Goal: Information Seeking & Learning: Learn about a topic

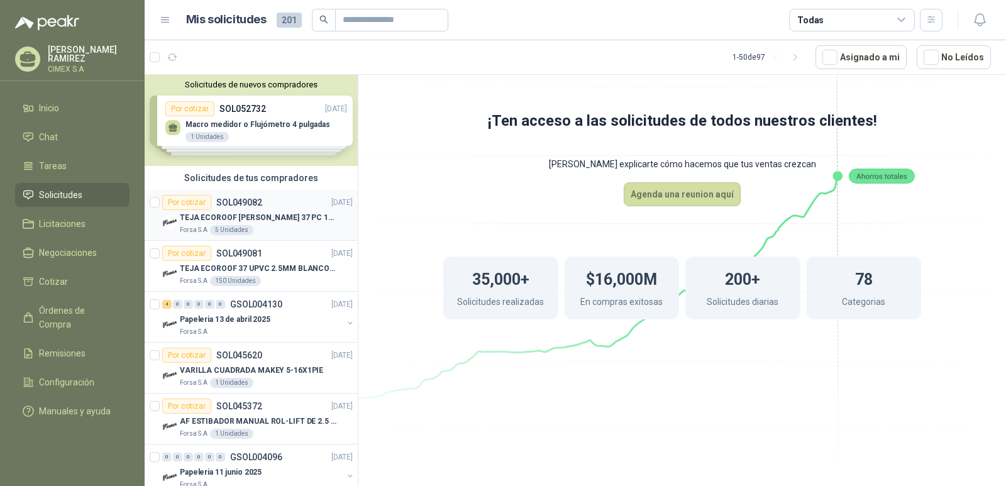
click at [279, 224] on div "TEJA ECOROOF [PERSON_NAME] 37 PC 1MM OPAL 1.07M X 11.80M BTR" at bounding box center [266, 217] width 173 height 15
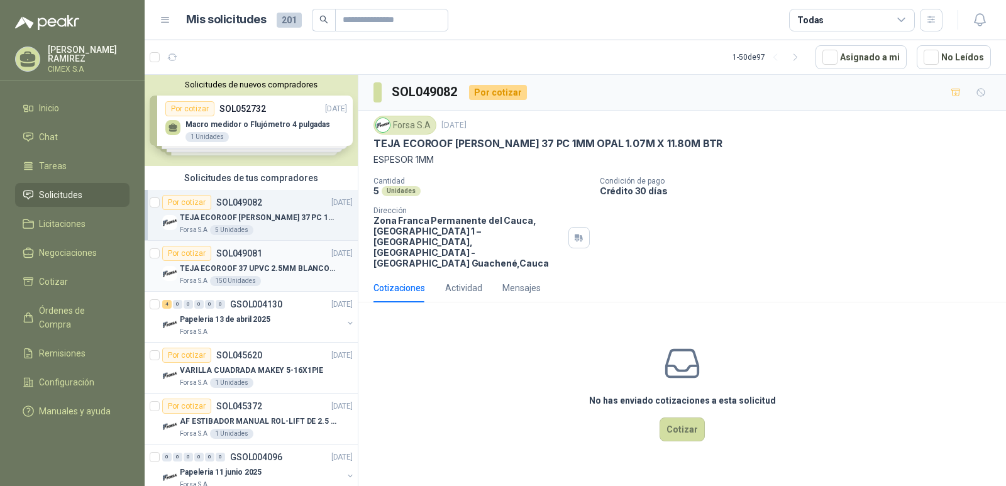
click at [291, 278] on div "Forsa S.A 150 Unidades" at bounding box center [266, 281] width 173 height 10
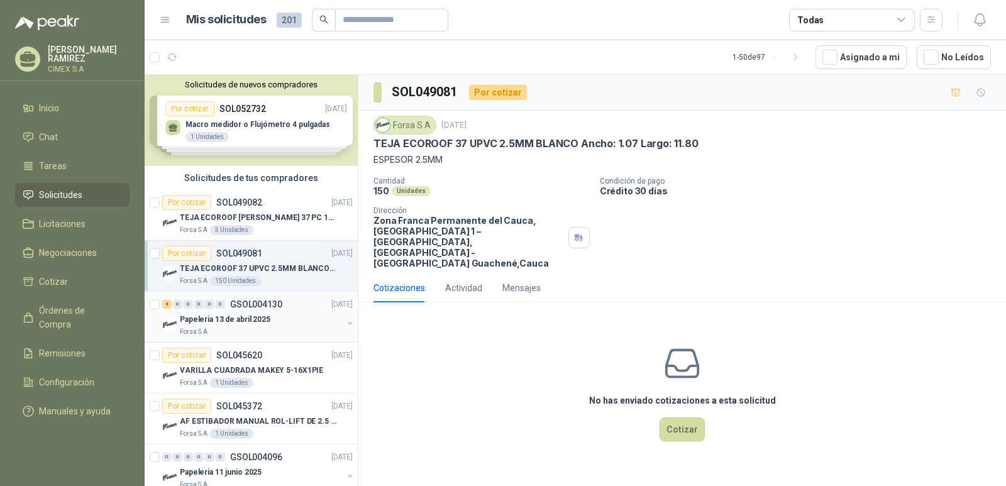
click at [289, 329] on div "Forsa S.A" at bounding box center [261, 332] width 163 height 10
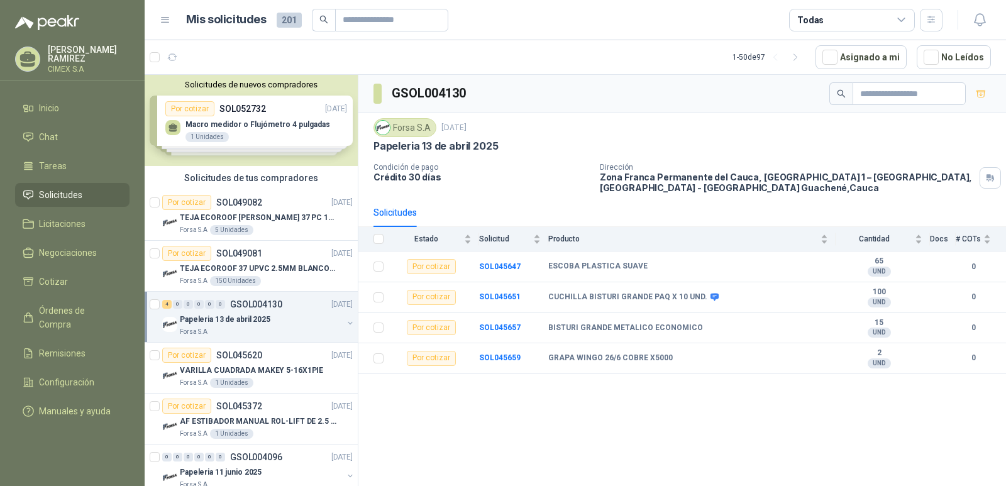
scroll to position [63, 0]
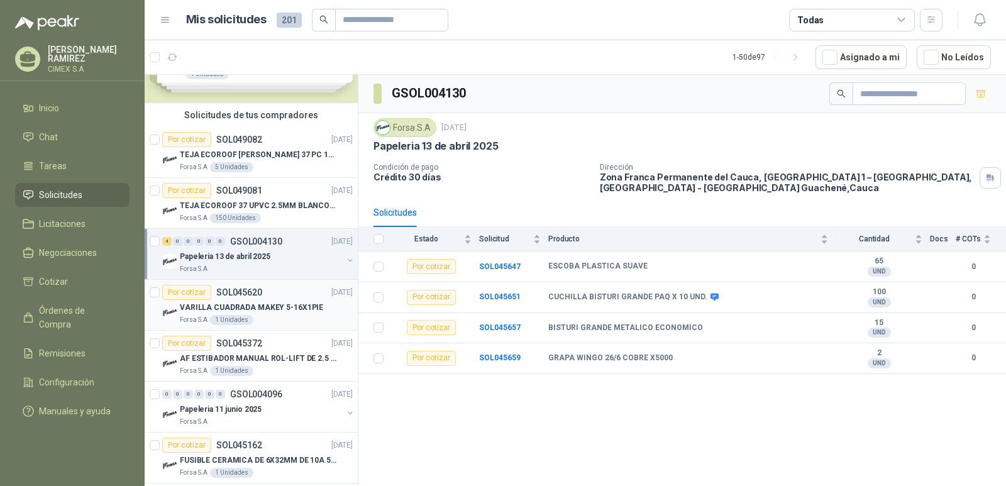
click at [289, 316] on div "Forsa S.A 1 Unidades" at bounding box center [266, 320] width 173 height 10
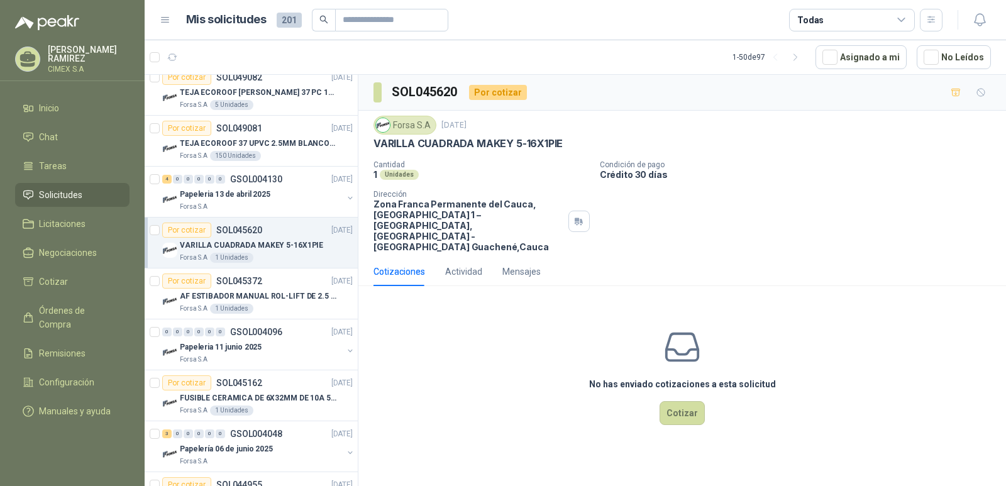
scroll to position [126, 0]
click at [289, 316] on article "Por cotizar SOL045372 [DATE] AF ESTIBADOR MANUAL ROL-LIFT DE 2.5 TON Forsa S.A …" at bounding box center [251, 293] width 213 height 51
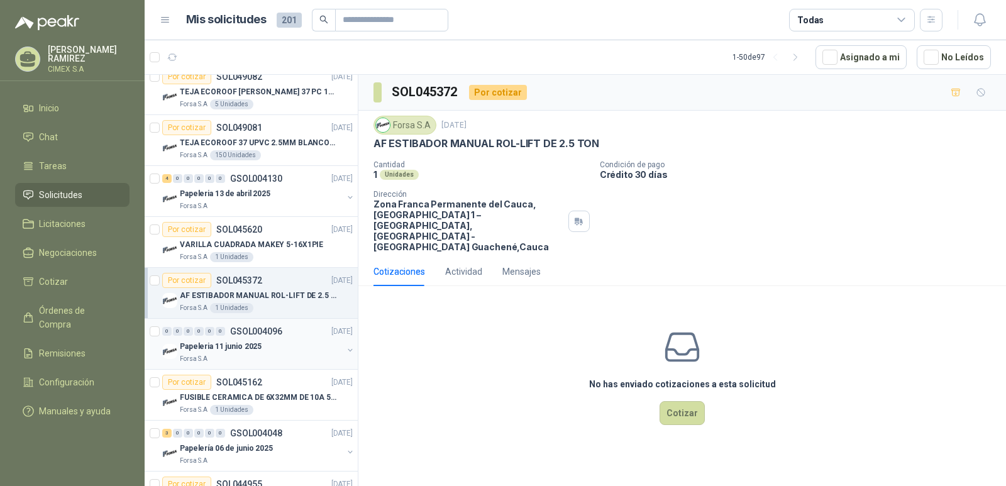
click at [291, 354] on div "Forsa S.A" at bounding box center [261, 359] width 163 height 10
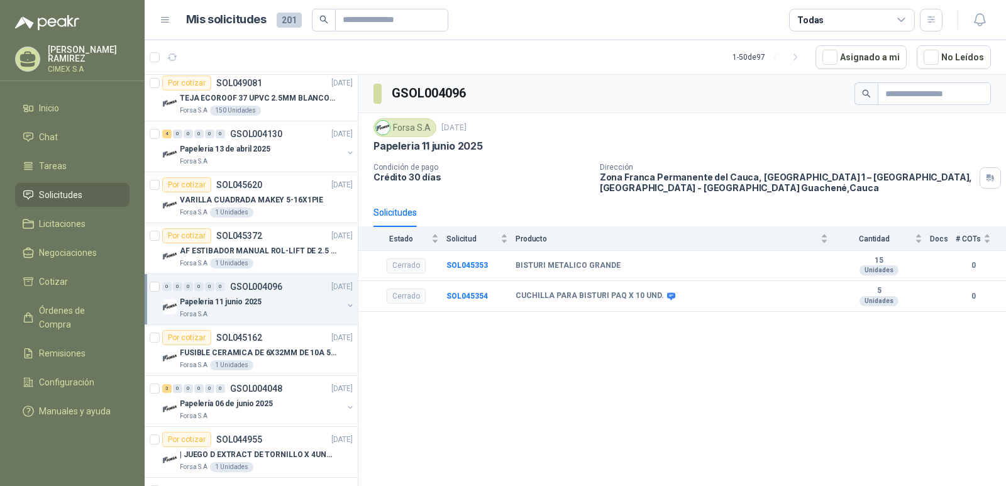
scroll to position [189, 0]
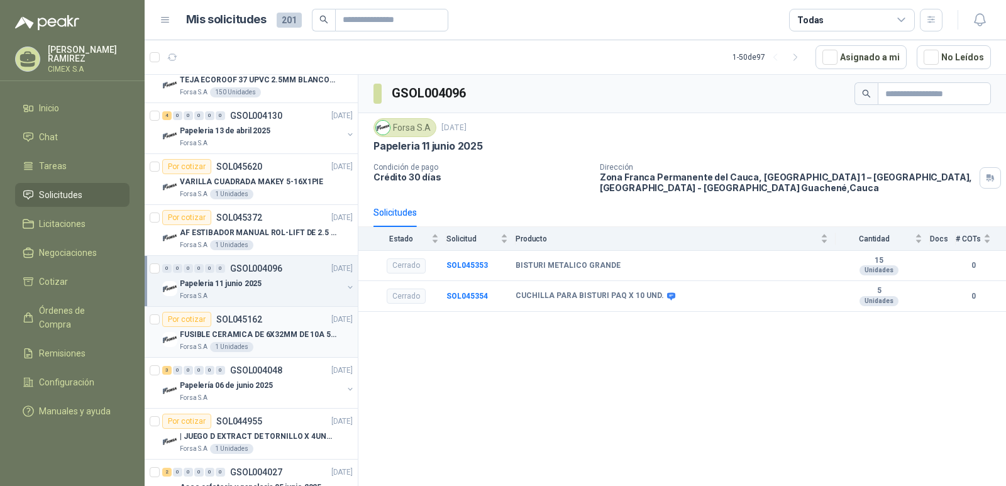
click at [293, 349] on div "Forsa S.A 1 Unidades" at bounding box center [266, 347] width 173 height 10
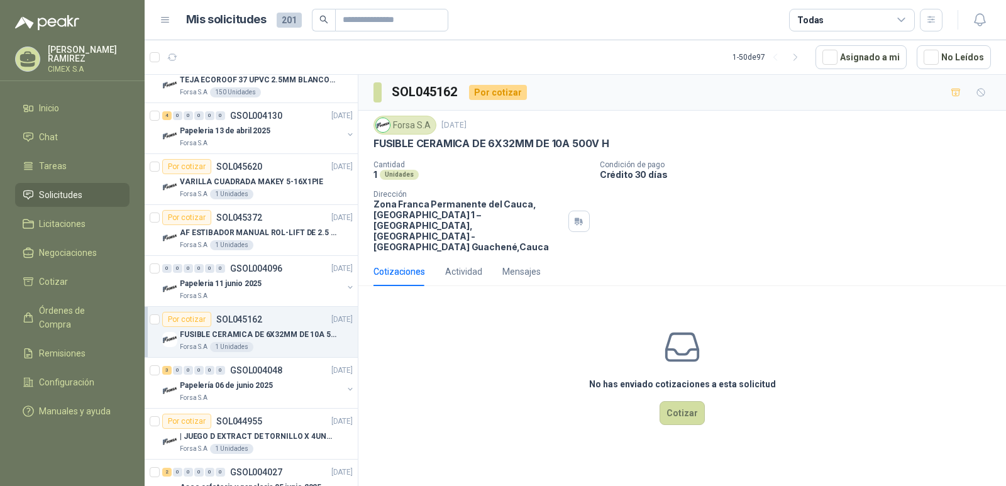
scroll to position [251, 0]
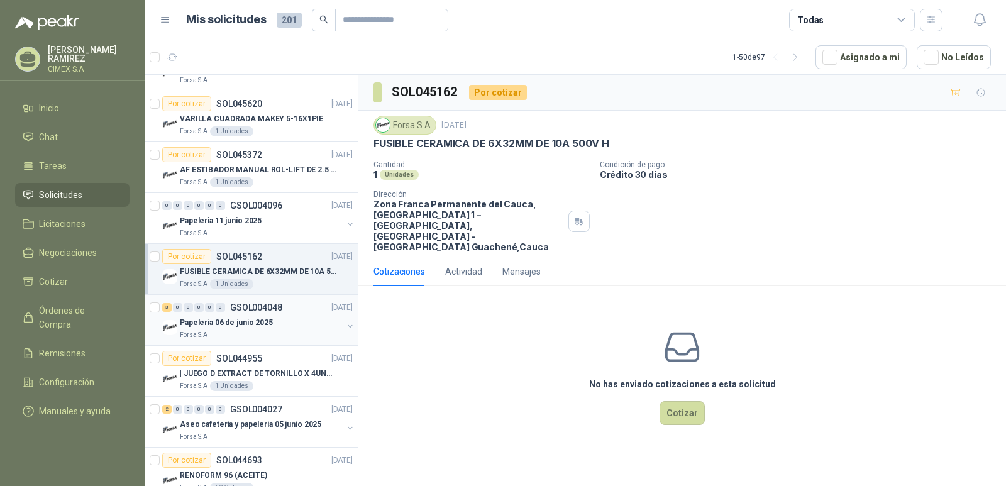
click at [293, 341] on div "3 0 0 0 0 0 GSOL004048 [DATE] Papelería [DATE] Forsa S.A" at bounding box center [251, 320] width 213 height 51
click at [285, 370] on p "| JUEGO D EXTRACT DE TORNILLO X 4UND PROTO" at bounding box center [258, 374] width 157 height 12
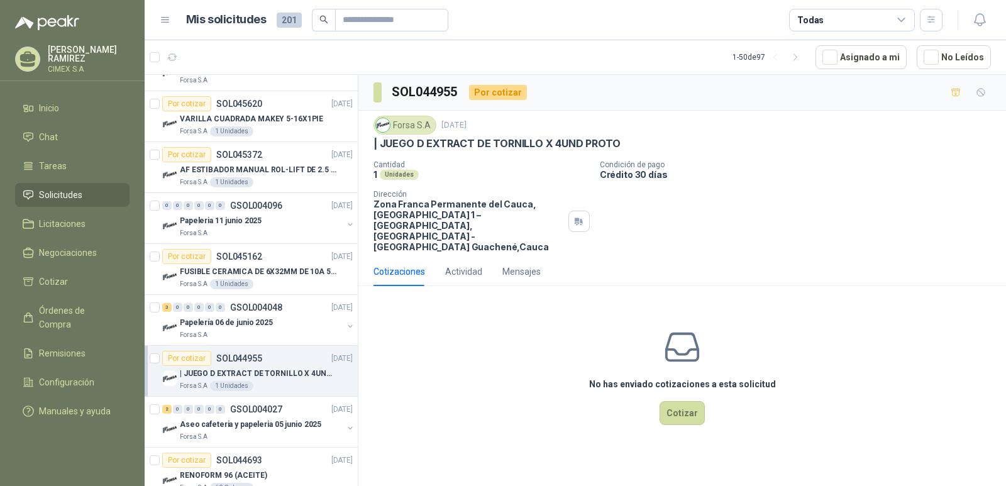
scroll to position [314, 0]
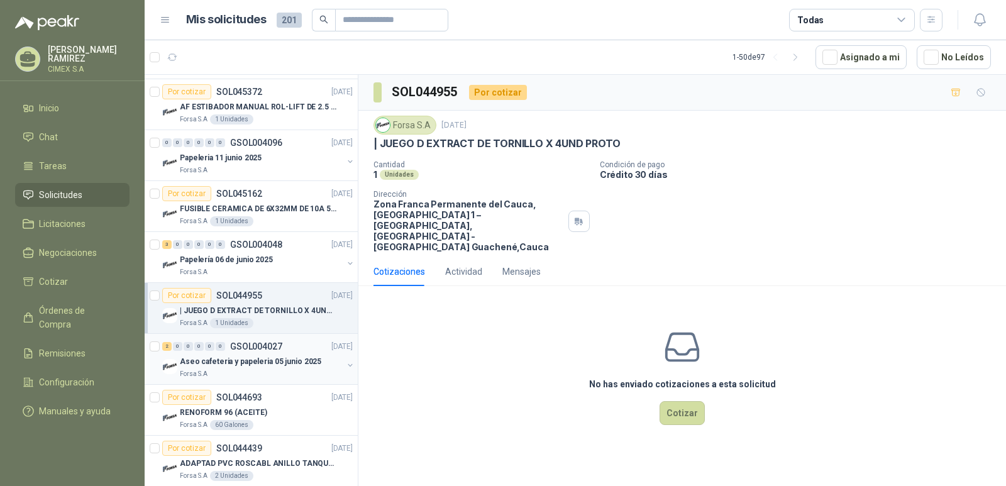
click at [287, 370] on div "Forsa S.A" at bounding box center [261, 374] width 163 height 10
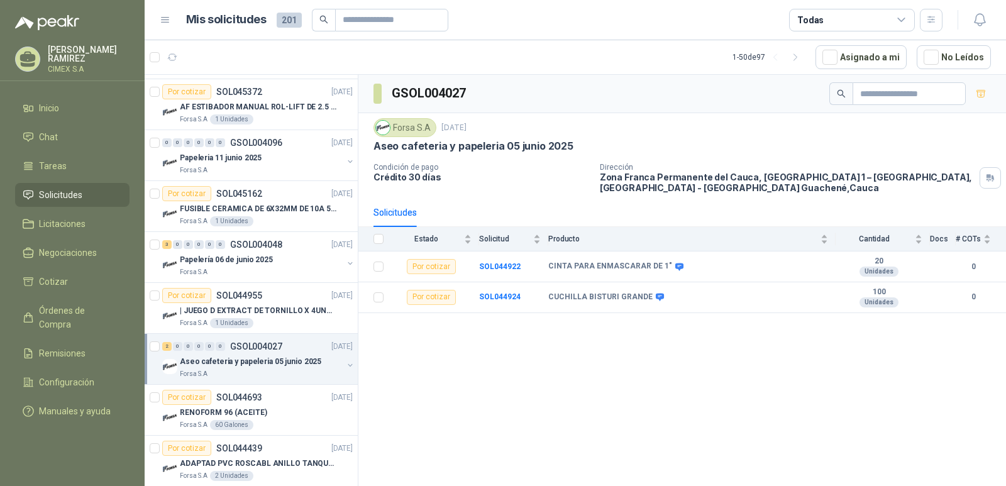
scroll to position [377, 0]
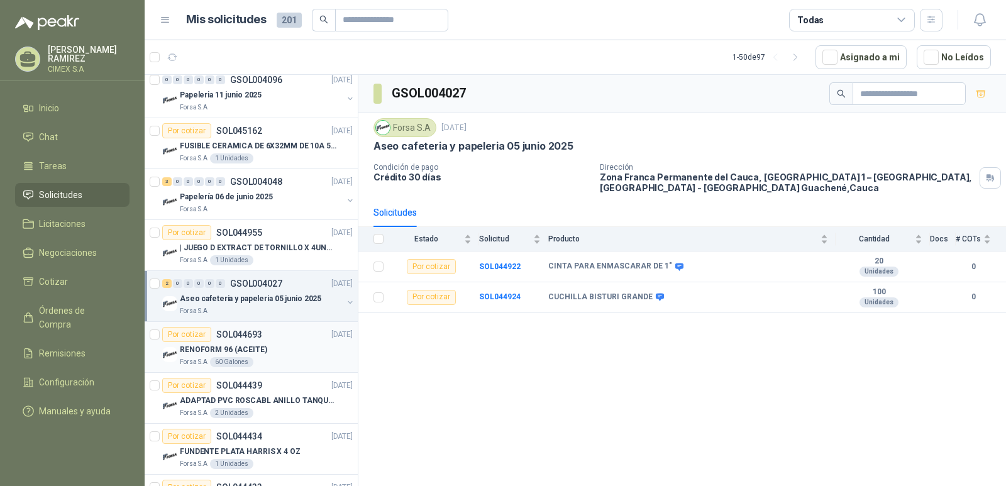
click at [287, 361] on div "Forsa S.A 60 Galones" at bounding box center [266, 362] width 173 height 10
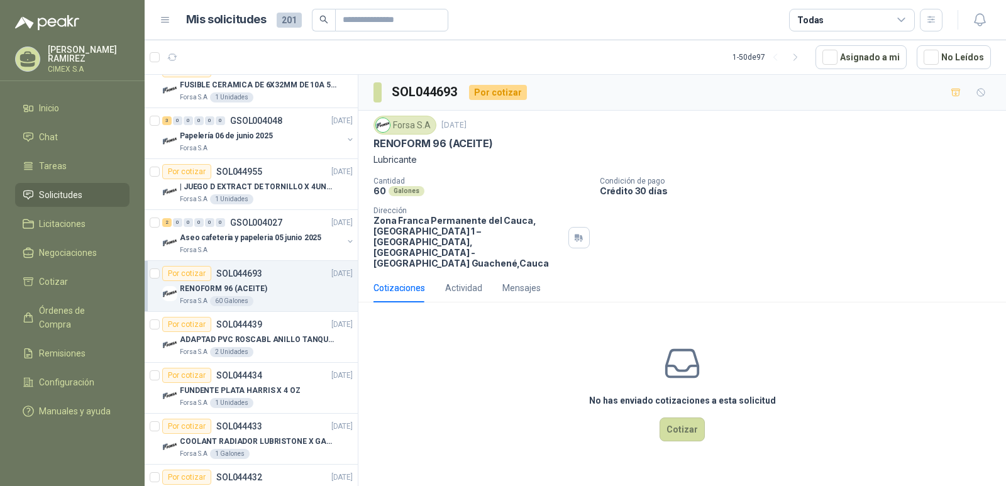
scroll to position [440, 0]
click at [279, 350] on div "Forsa S.A 2 Unidades" at bounding box center [266, 350] width 173 height 10
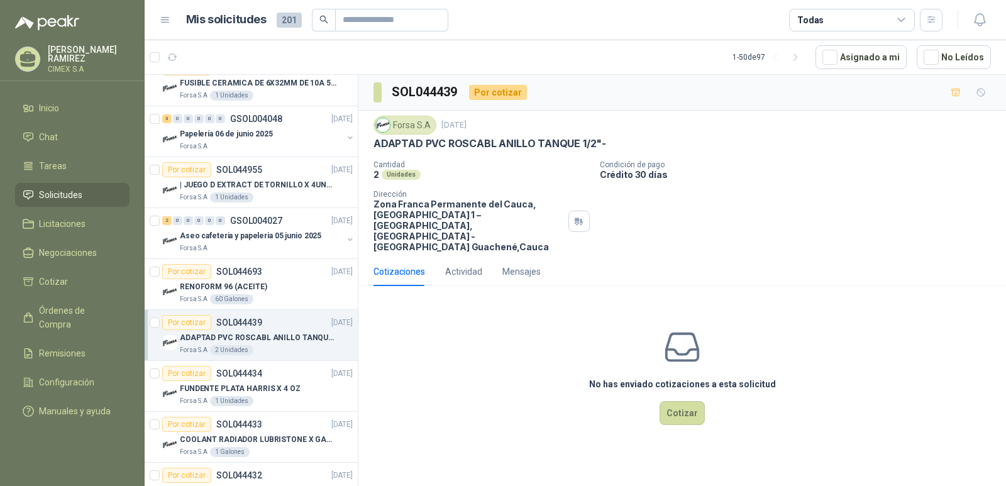
scroll to position [503, 0]
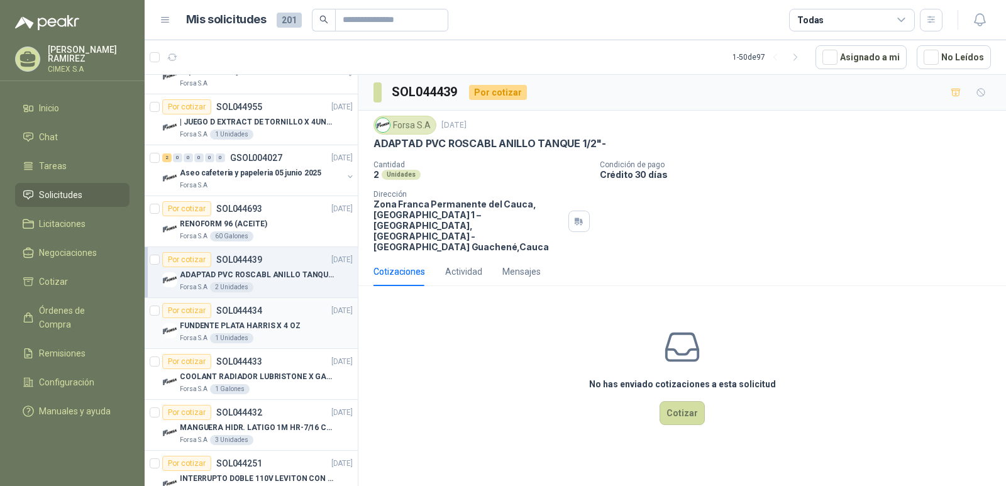
click at [281, 334] on div "Forsa S.A 1 Unidades" at bounding box center [266, 338] width 173 height 10
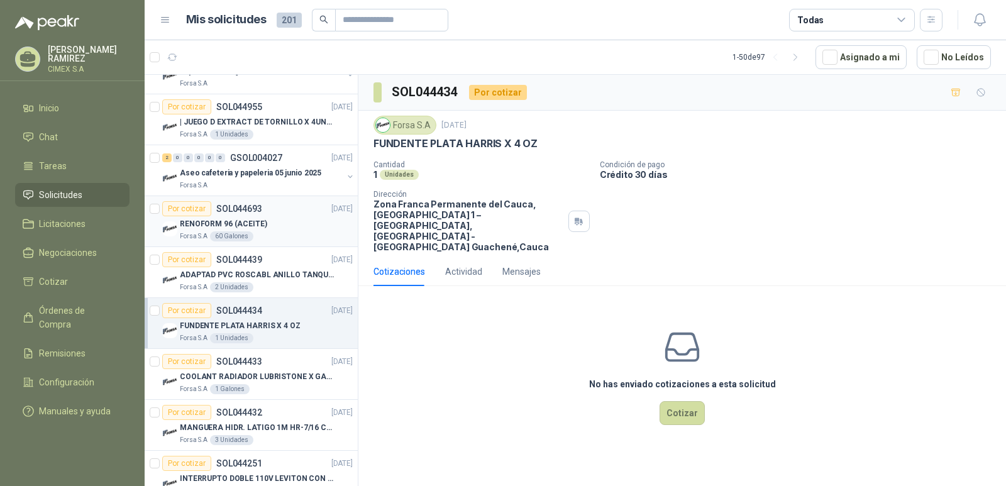
click at [300, 234] on div "Forsa S.A 60 Galones" at bounding box center [266, 236] width 173 height 10
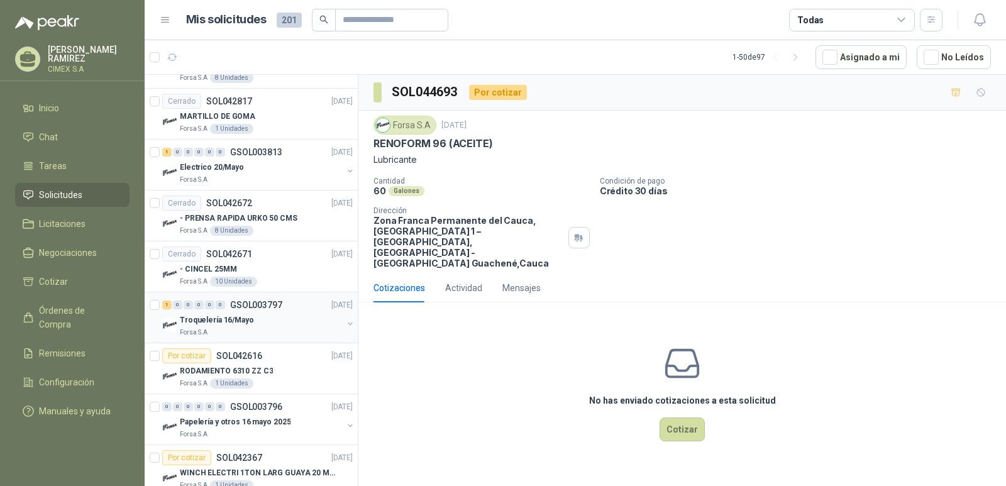
scroll to position [1132, 0]
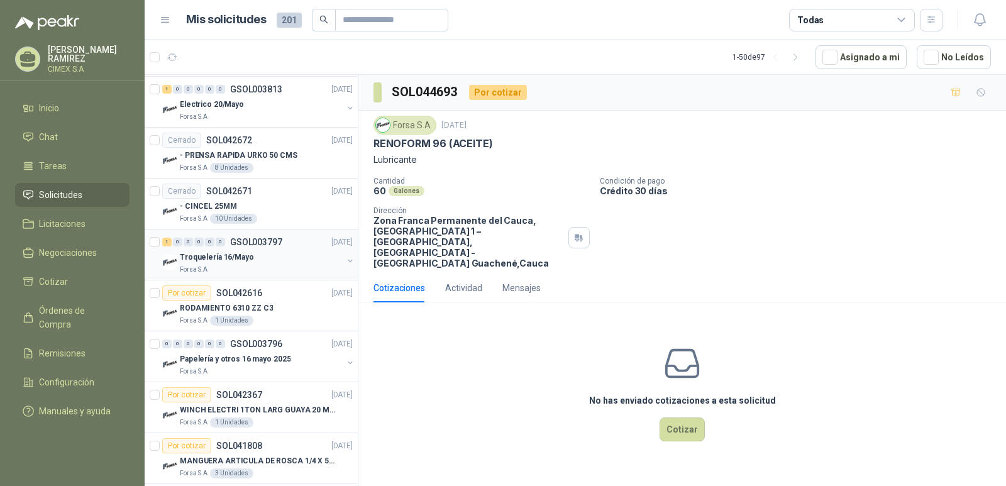
click at [273, 271] on div "Forsa S.A" at bounding box center [261, 270] width 163 height 10
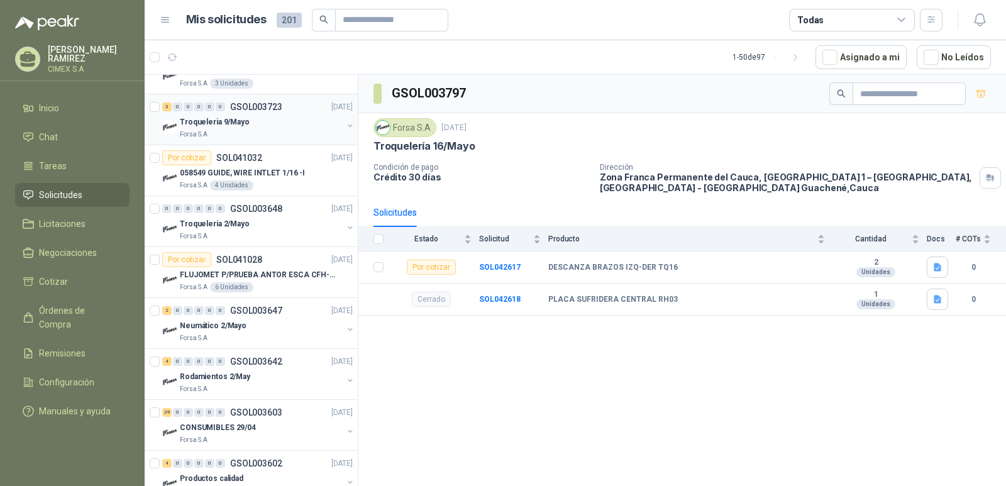
scroll to position [1572, 0]
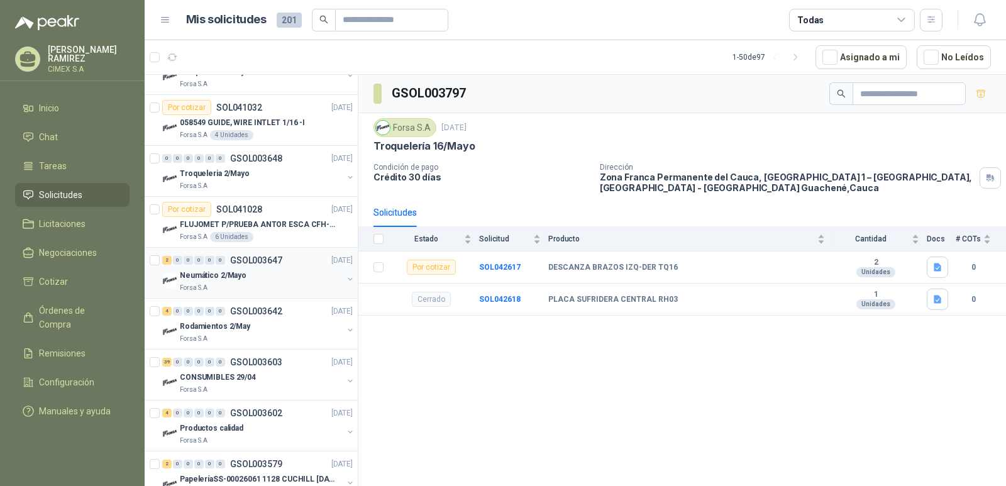
click at [287, 290] on div "Forsa S.A" at bounding box center [261, 288] width 163 height 10
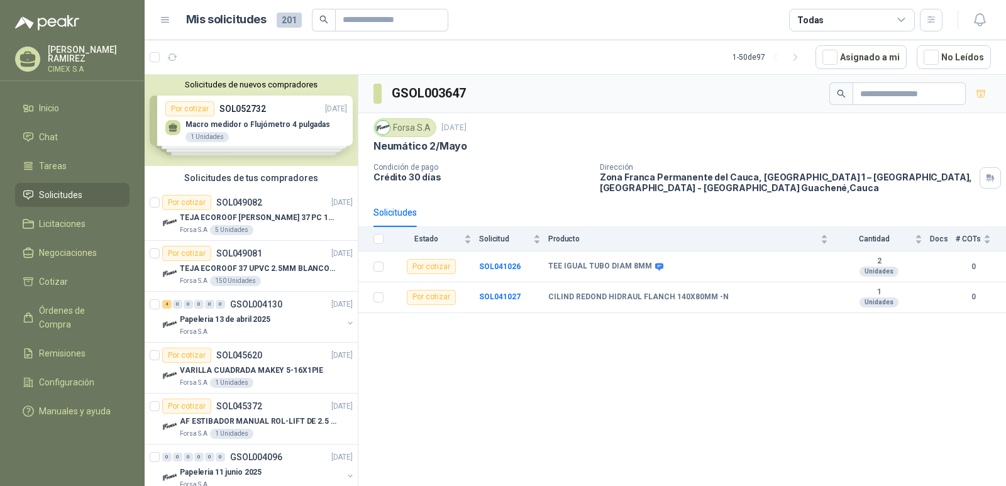
click at [292, 116] on div "Solicitudes de nuevos compradores Por cotizar SOL052732 [DATE] Macro medidor o …" at bounding box center [251, 120] width 213 height 91
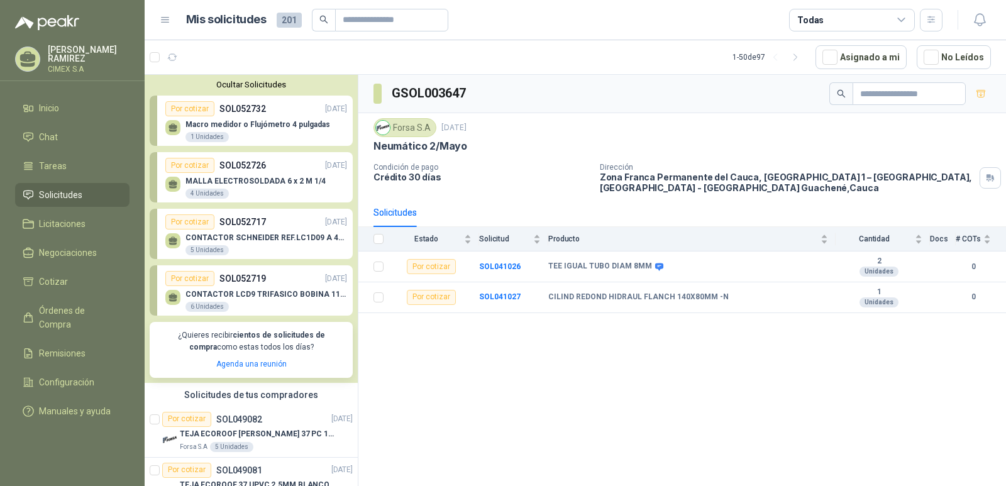
click at [284, 141] on div "Macro medidor o Flujómetro 4 pulgadas 1 Unidades" at bounding box center [257, 131] width 145 height 23
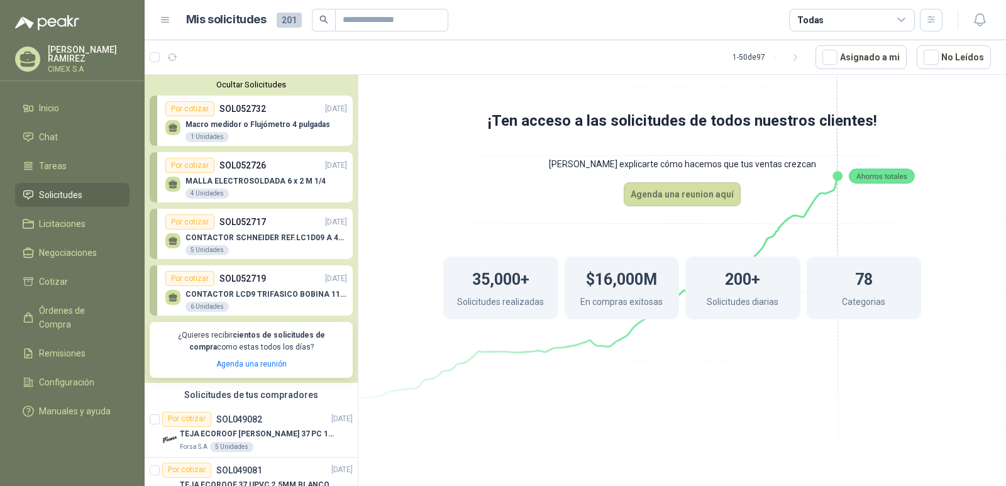
click at [284, 141] on div "Macro medidor o Flujómetro 4 pulgadas 1 Unidades" at bounding box center [257, 131] width 145 height 23
click at [284, 185] on p "MALLA ELECTROSOLDADA 6 x 2 M 1/4" at bounding box center [255, 181] width 140 height 9
click at [291, 246] on div "CONTACTOR SCHNEIDER REF.LC1D09 A 440V [DATE] Unidades" at bounding box center [266, 244] width 162 height 23
click at [280, 87] on button "Ocultar Solicitudes" at bounding box center [251, 84] width 203 height 9
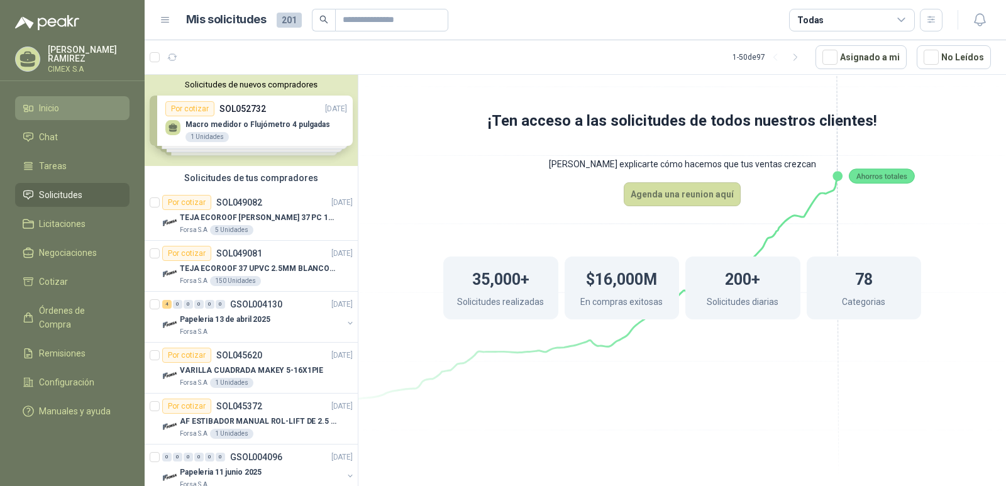
click at [82, 104] on li "Inicio" at bounding box center [72, 108] width 99 height 14
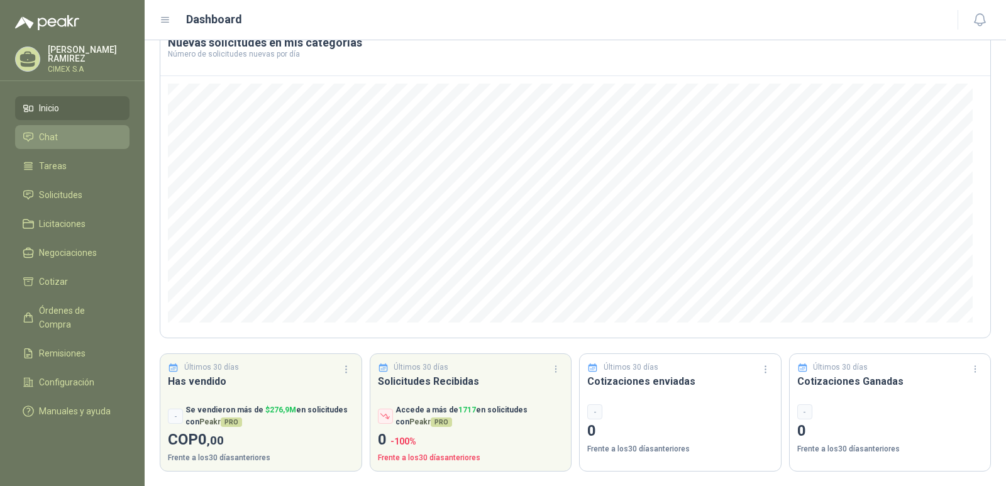
scroll to position [80, 0]
